Goal: Task Accomplishment & Management: Manage account settings

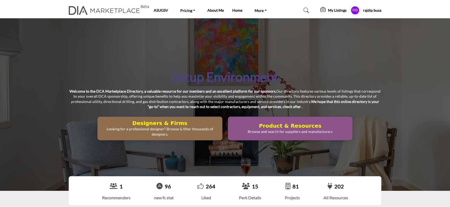
click at [328, 10] on h5 "My Listings" at bounding box center [337, 10] width 19 height 5
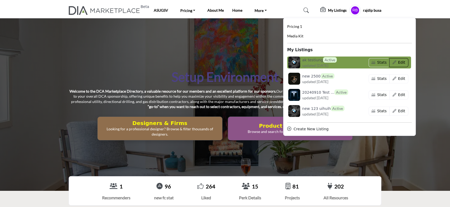
click at [399, 62] on button "Edit" at bounding box center [398, 62] width 19 height 9
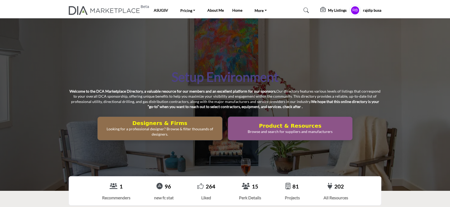
click at [383, 67] on div "Setup Environment Welcome to the DCA Marketplace Directory, a valuable resource…" at bounding box center [225, 104] width 450 height 172
click at [371, 11] on h5 "rajdip busa" at bounding box center [372, 10] width 18 height 5
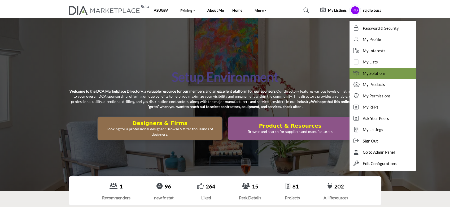
click at [381, 74] on span "My Solutions" at bounding box center [374, 73] width 23 height 6
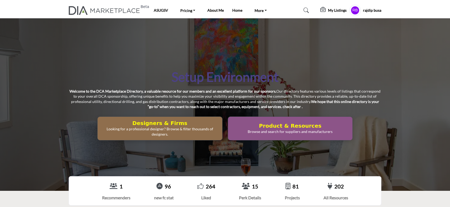
click at [337, 10] on h5 "My Listings" at bounding box center [337, 10] width 19 height 5
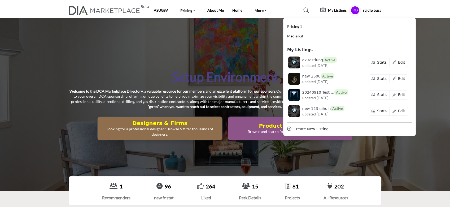
click at [244, 50] on div "Setup Environment Welcome to the DCA Marketplace Directory, a valuable resource…" at bounding box center [225, 104] width 450 height 172
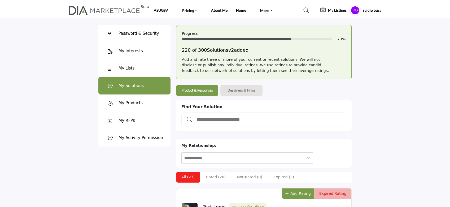
click at [244, 90] on b "Designers & Firms" at bounding box center [241, 90] width 28 height 5
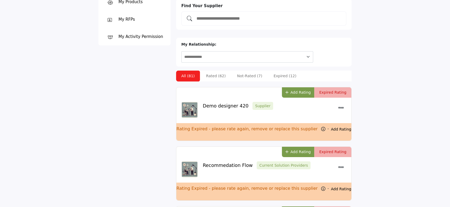
scroll to position [71, 0]
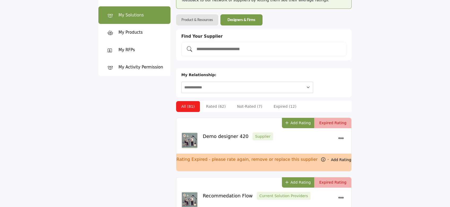
click at [245, 48] on input "Add and rate your suppliers" at bounding box center [269, 49] width 147 height 7
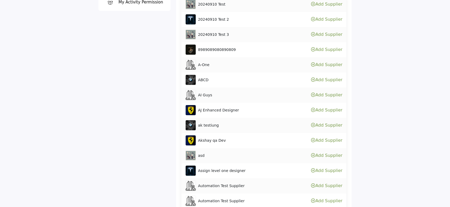
scroll to position [141, 0]
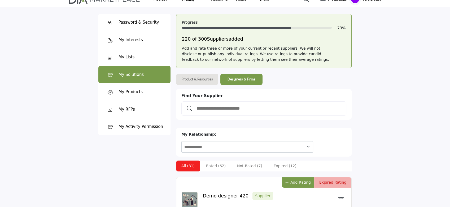
scroll to position [0, 0]
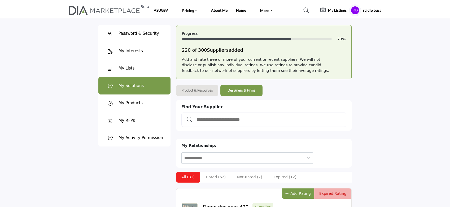
click at [127, 69] on div "My Lists" at bounding box center [127, 68] width 16 height 6
